Goal: Information Seeking & Learning: Learn about a topic

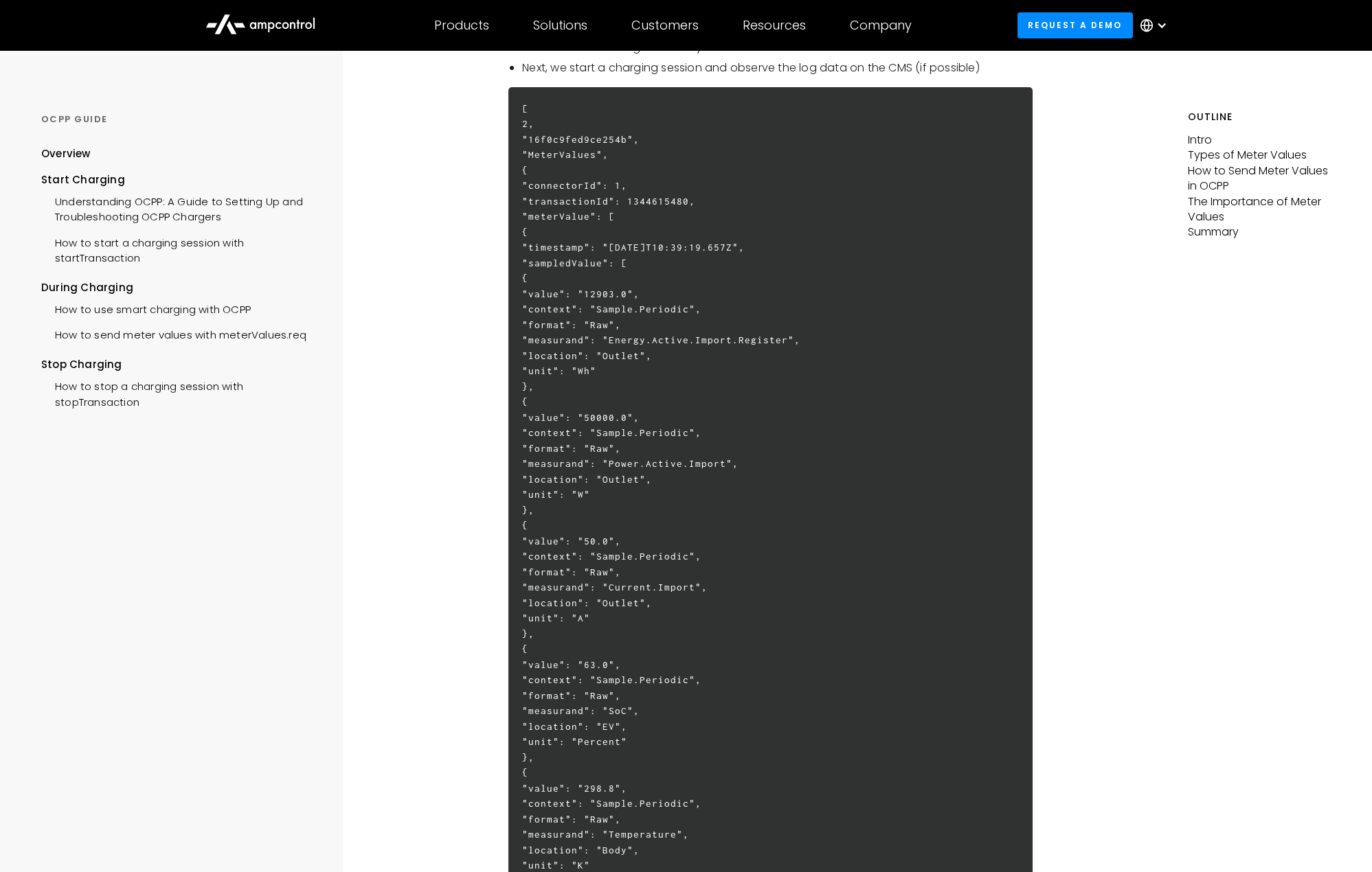
scroll to position [2381, 0]
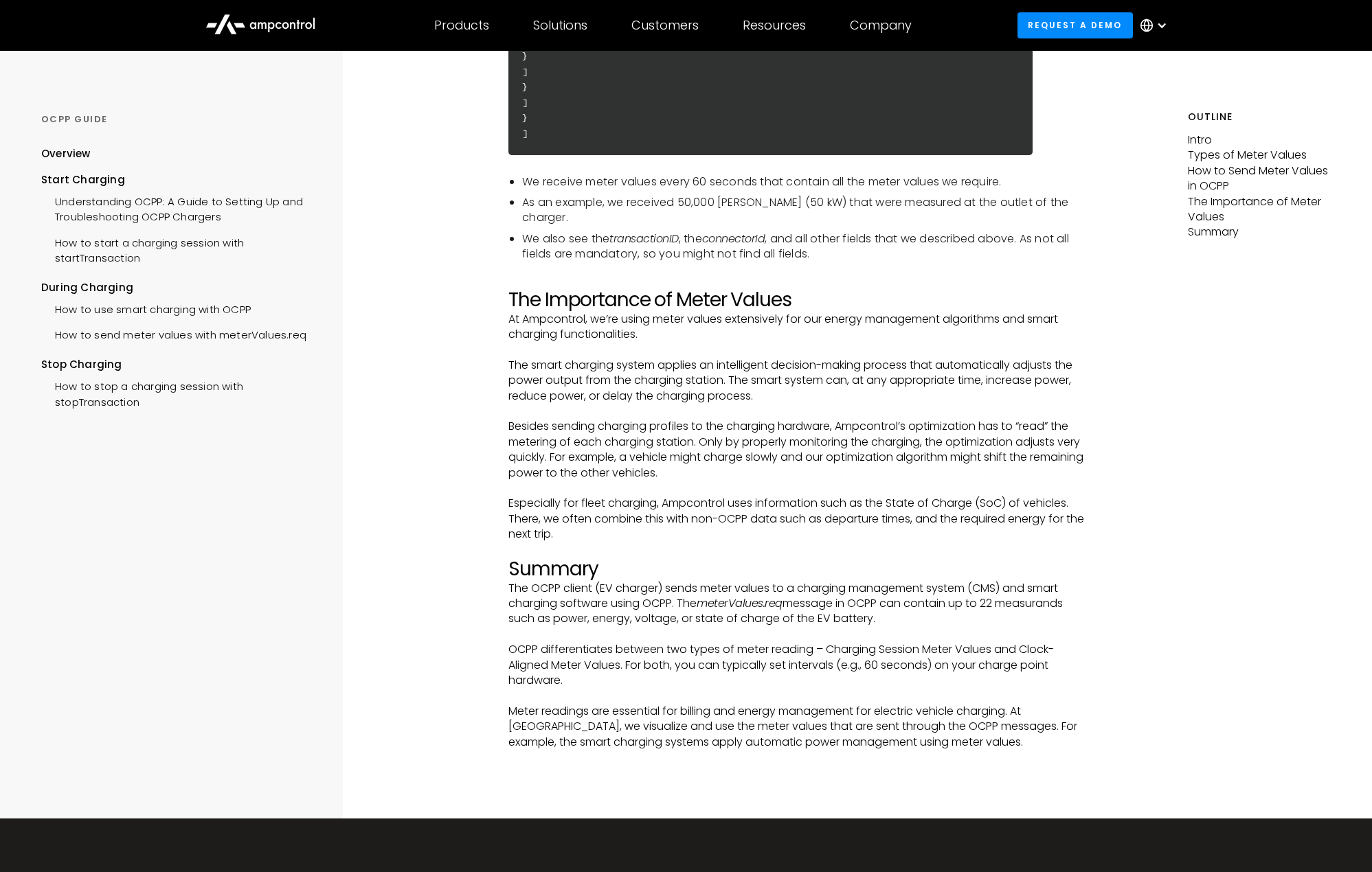
scroll to position [3480, 0]
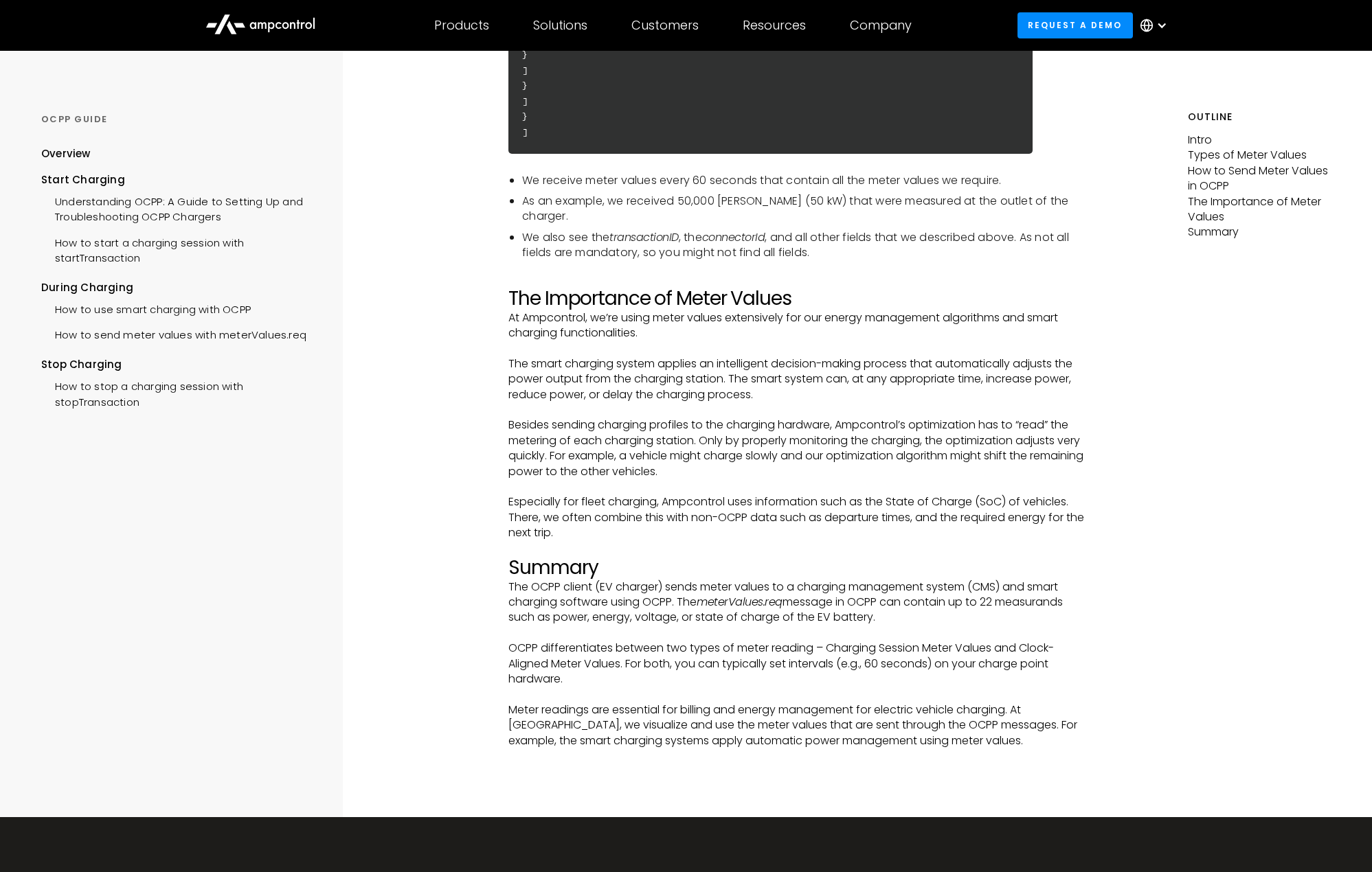
click at [695, 494] on p "Especially for fleet charging, Ampcontrol uses information such as the State of…" at bounding box center [800, 518] width 582 height 46
click at [911, 595] on div at bounding box center [800, 783] width 582 height 69
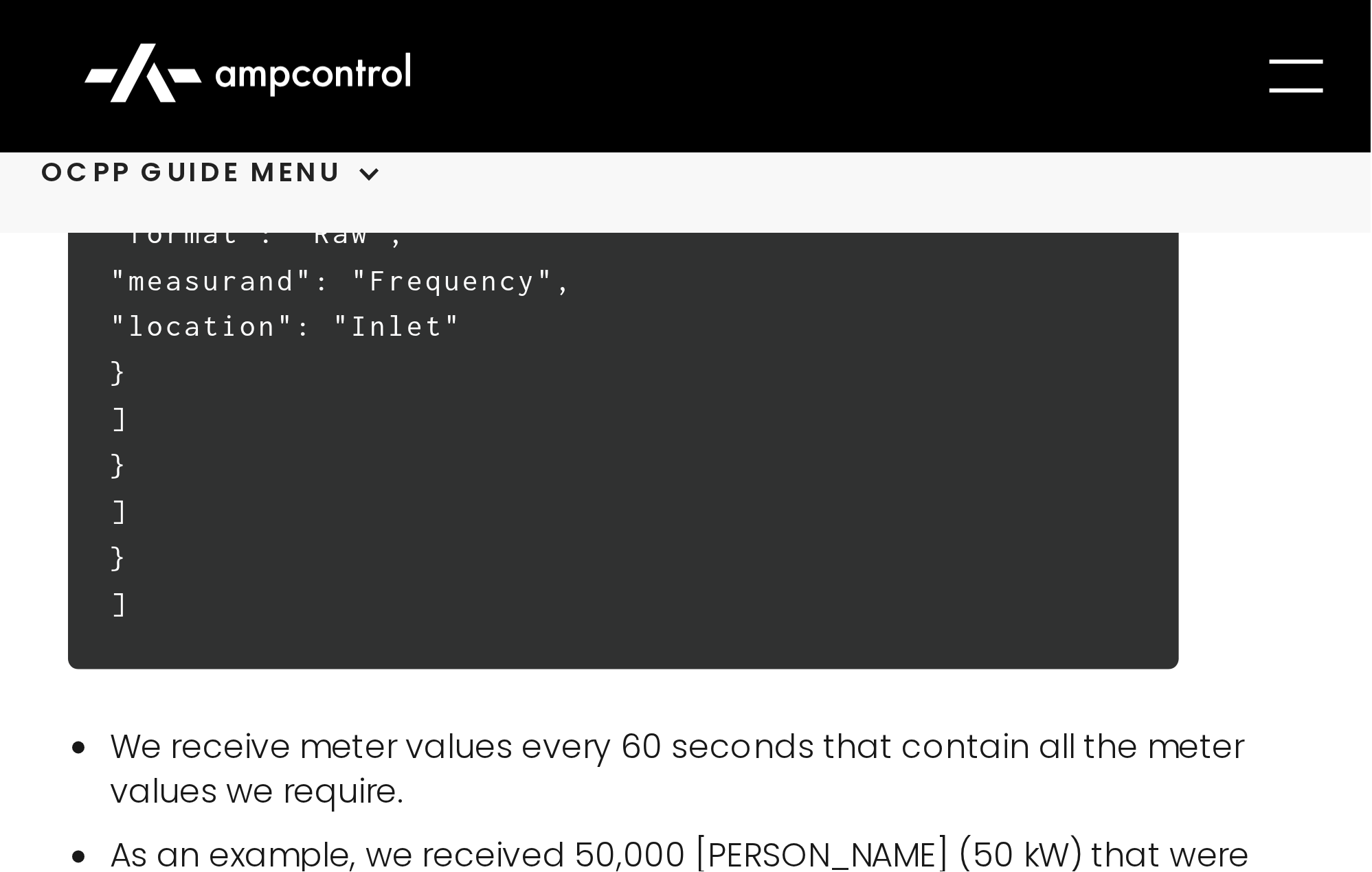
scroll to position [3481, 0]
